Goal: Navigation & Orientation: Find specific page/section

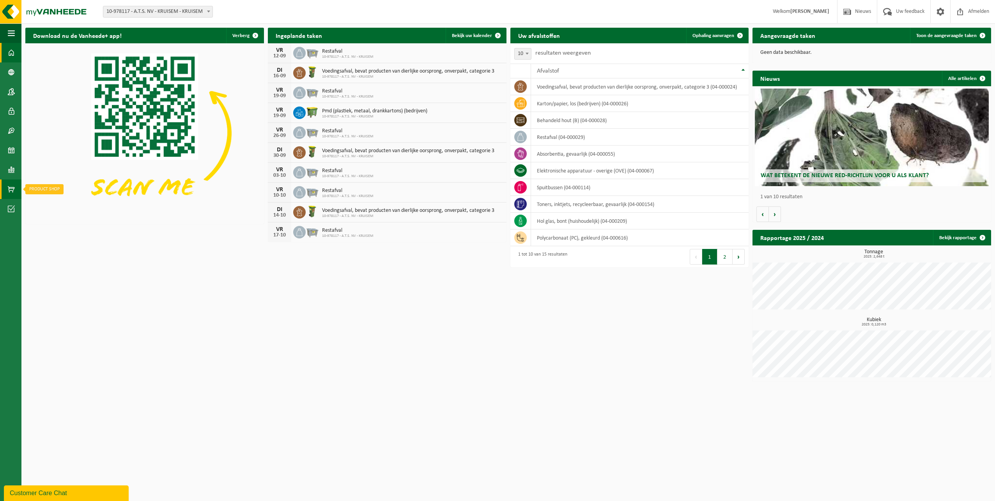
click at [10, 192] on span at bounding box center [11, 188] width 7 height 19
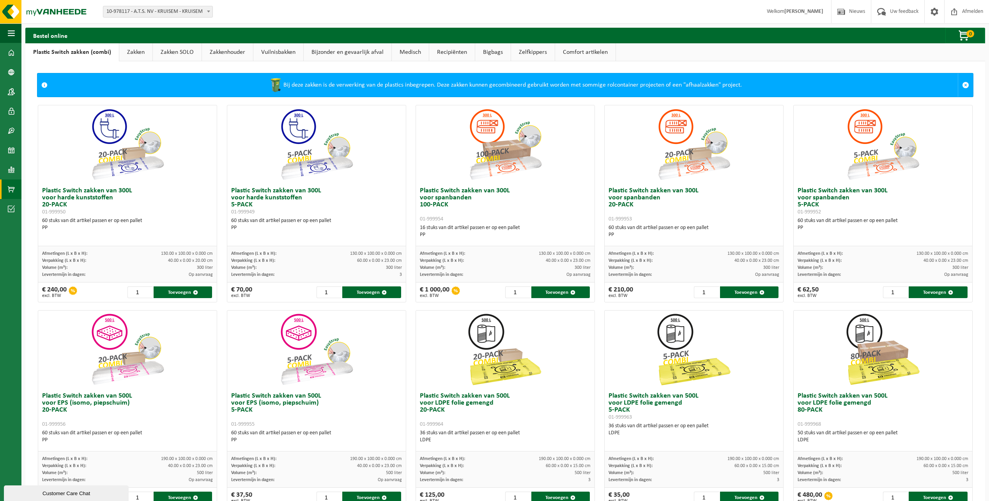
click at [274, 51] on link "Vuilnisbakken" at bounding box center [278, 52] width 50 height 18
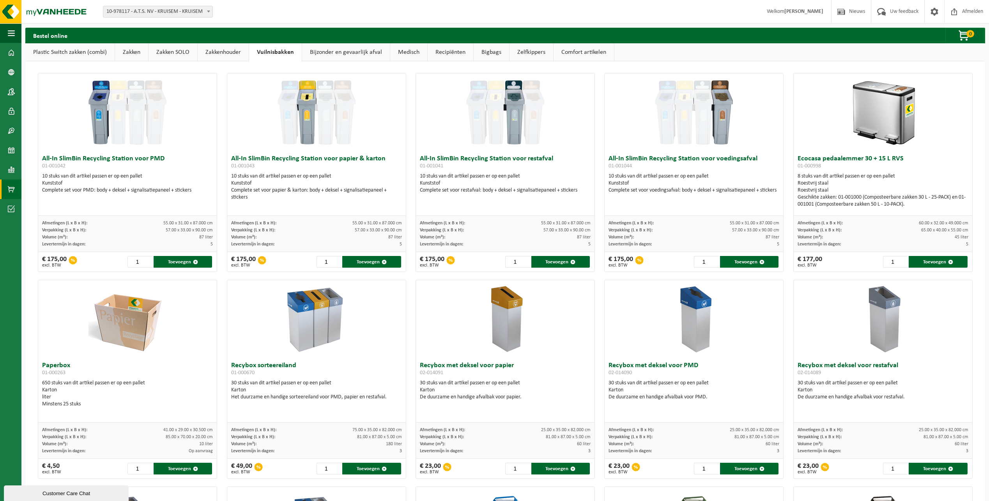
click at [180, 51] on link "Zakken SOLO" at bounding box center [173, 52] width 49 height 18
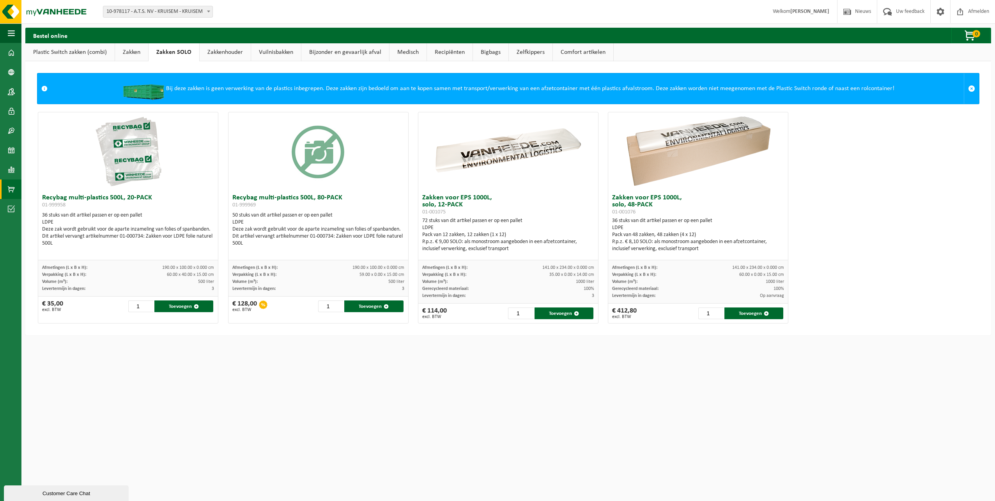
click at [246, 52] on link "Zakkenhouder" at bounding box center [225, 52] width 51 height 18
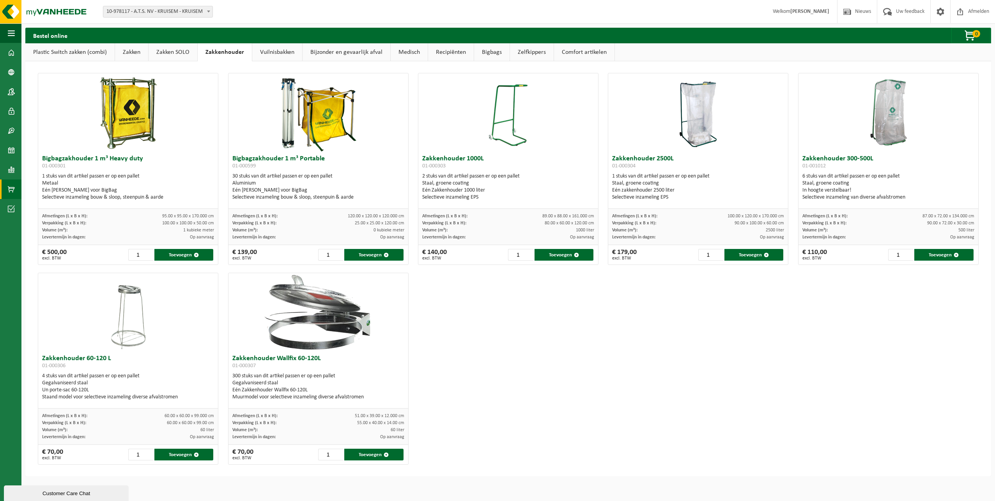
click at [303, 44] on link "Bijzonder en gevaarlijk afval" at bounding box center [347, 52] width 88 height 18
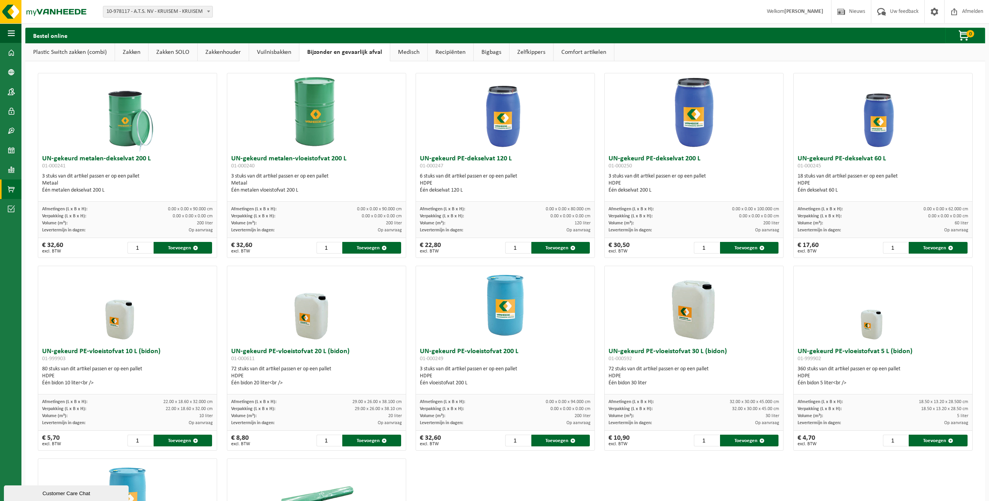
click at [230, 54] on link "Zakkenhouder" at bounding box center [223, 52] width 51 height 18
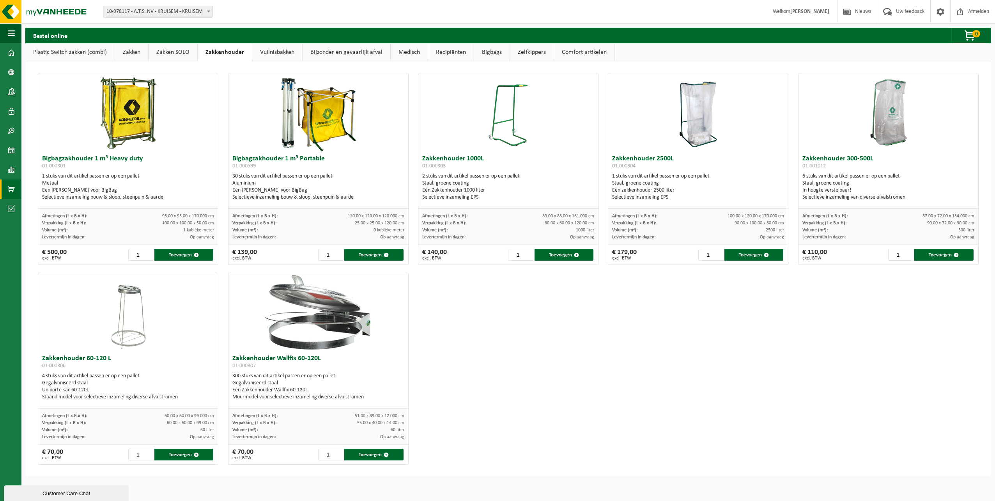
drag, startPoint x: 441, startPoint y: 54, endPoint x: 465, endPoint y: 53, distance: 23.8
click at [442, 54] on link "Recipiënten" at bounding box center [451, 52] width 46 height 18
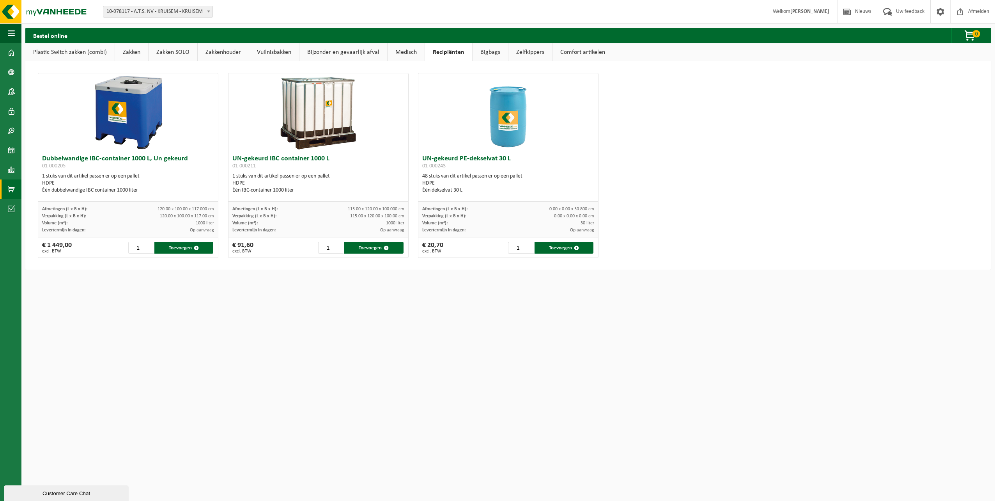
click at [488, 51] on link "Bigbags" at bounding box center [490, 52] width 35 height 18
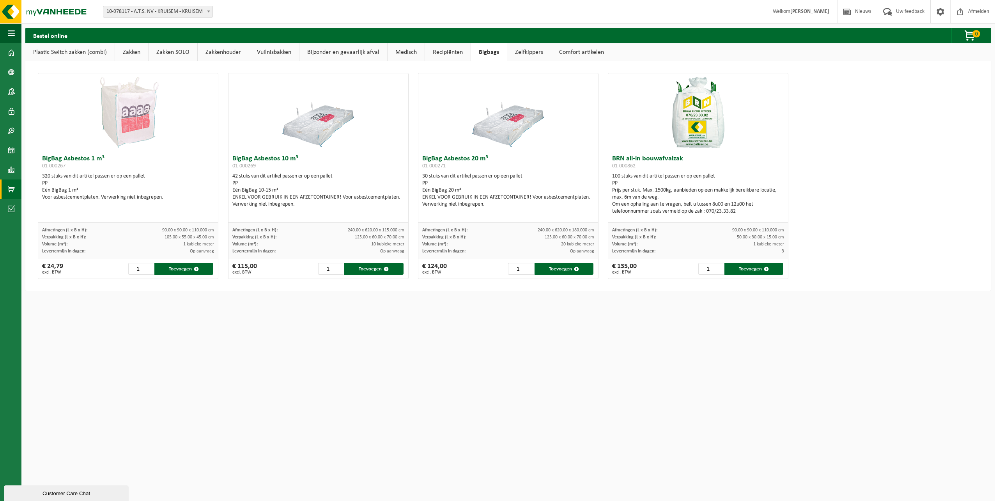
click at [465, 53] on link "Recipiënten" at bounding box center [448, 52] width 46 height 18
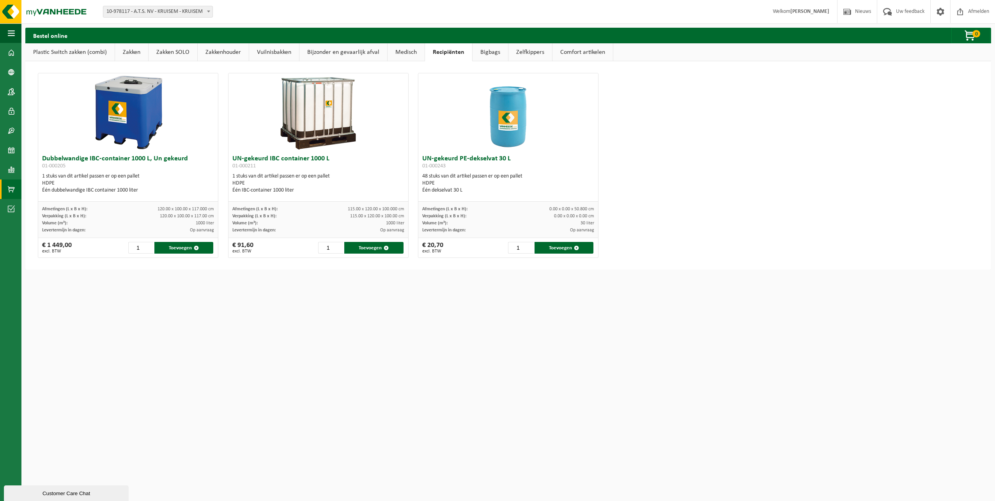
click at [520, 50] on link "Zelfkippers" at bounding box center [530, 52] width 44 height 18
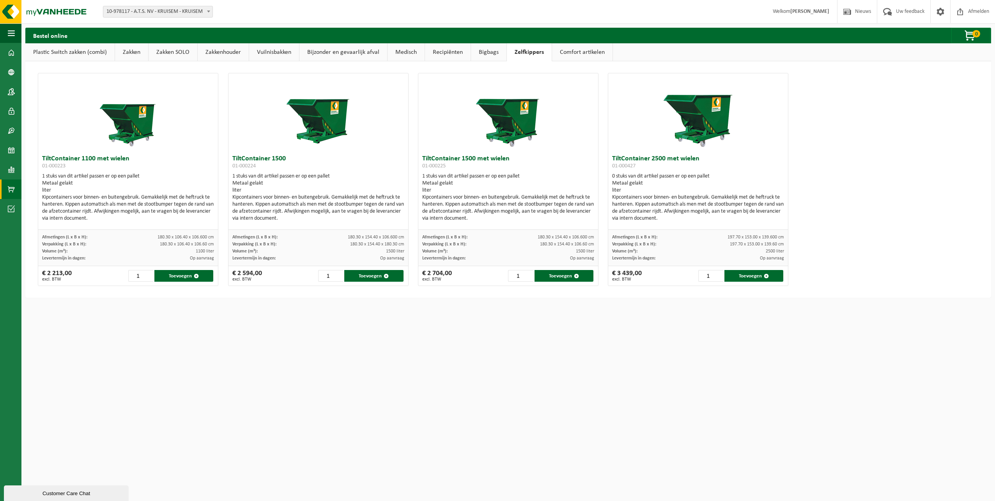
click at [562, 50] on link "Comfort artikelen" at bounding box center [582, 52] width 60 height 18
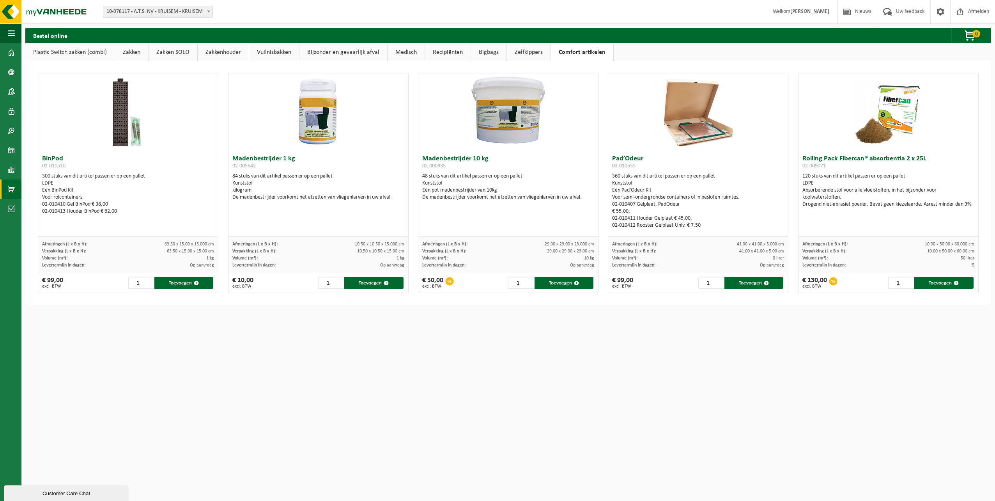
click at [490, 55] on link "Bigbags" at bounding box center [488, 52] width 35 height 18
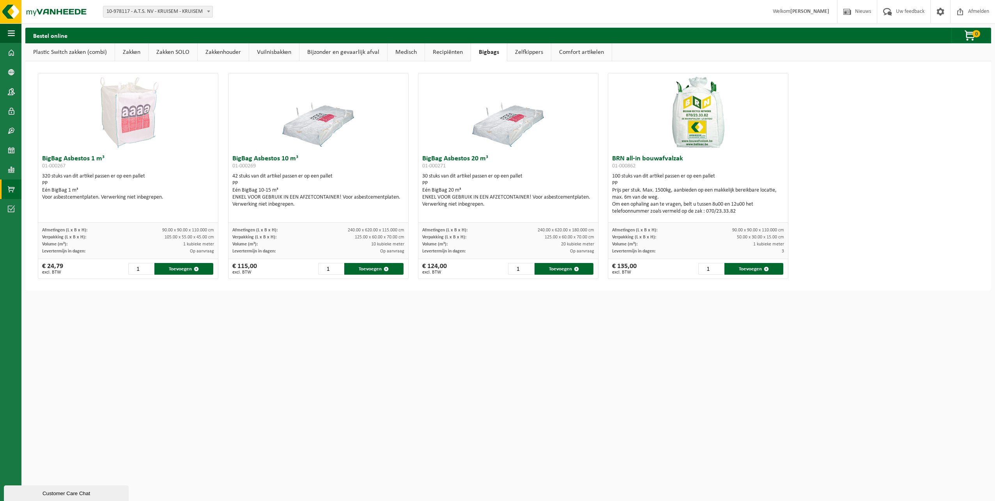
click at [69, 55] on link "Plastic Switch zakken (combi)" at bounding box center [69, 52] width 89 height 18
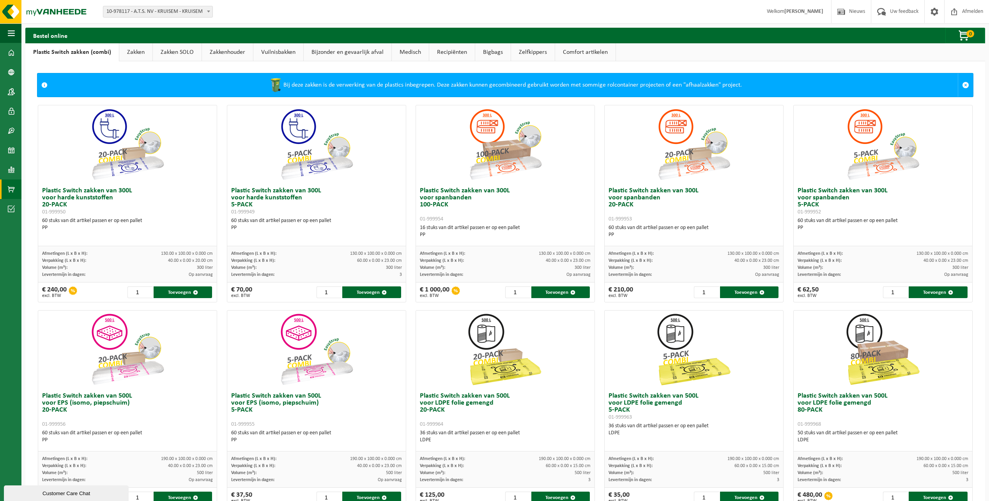
click at [172, 50] on link "Zakken SOLO" at bounding box center [177, 52] width 49 height 18
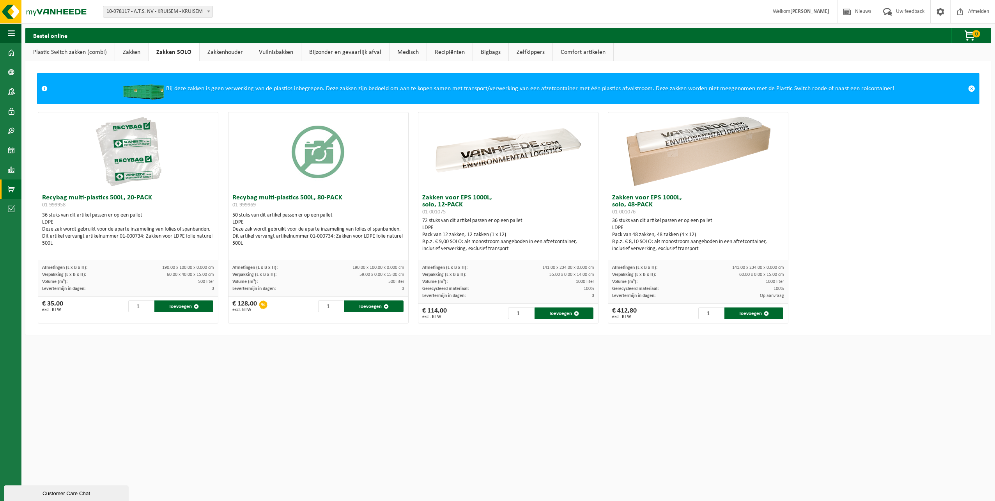
click at [136, 51] on link "Zakken" at bounding box center [131, 52] width 33 height 18
